Goal: Task Accomplishment & Management: Manage account settings

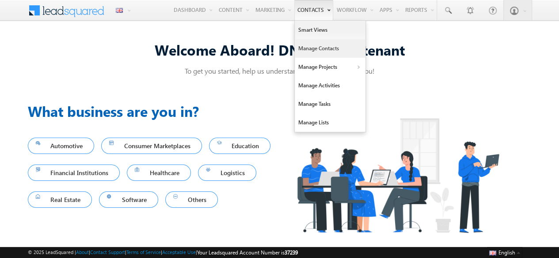
click at [313, 54] on link "Manage Contacts" at bounding box center [329, 48] width 71 height 19
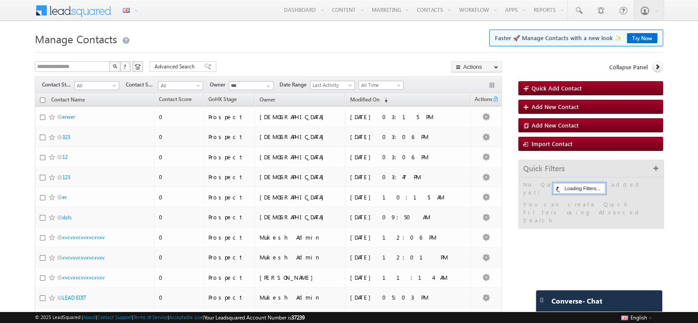
drag, startPoint x: 558, startPoint y: 1, endPoint x: 445, endPoint y: 51, distance: 124.0
click at [445, 51] on div at bounding box center [349, 50] width 628 height 6
click at [382, 36] on h1 "Manage Contacts Faster 🚀 Manage Contacts with a new look ✨ Try Now" at bounding box center [349, 38] width 628 height 17
click at [387, 45] on h1 "Manage Contacts Faster 🚀 Manage Contacts with a new look ✨ Try Now" at bounding box center [349, 38] width 628 height 17
click at [340, 32] on h1 "Manage Contacts Faster 🚀 Manage Contacts with a new look ✨ Try Now" at bounding box center [349, 38] width 628 height 17
